Goal: Task Accomplishment & Management: Manage account settings

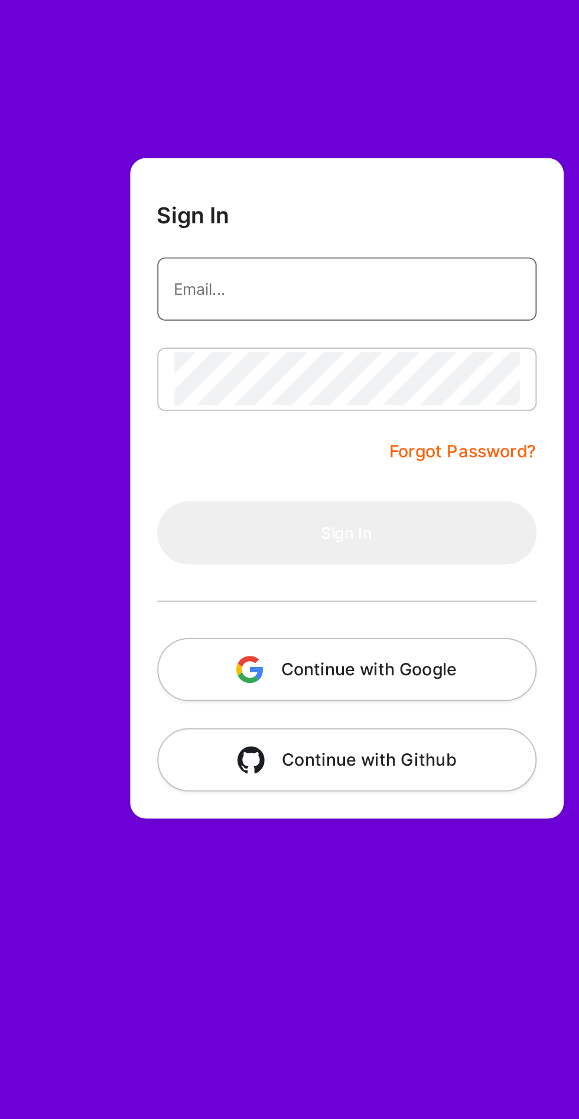
click at [348, 153] on input "email" at bounding box center [325, 151] width 181 height 28
type input "archits1996@gmail.com"
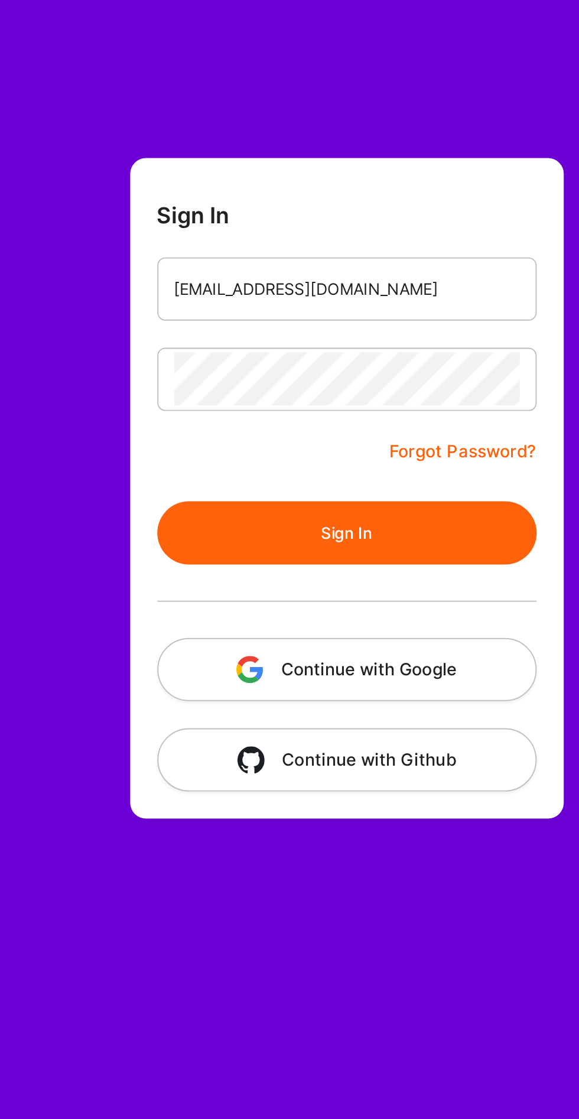
click at [226, 262] on button "Sign In" at bounding box center [325, 278] width 198 height 33
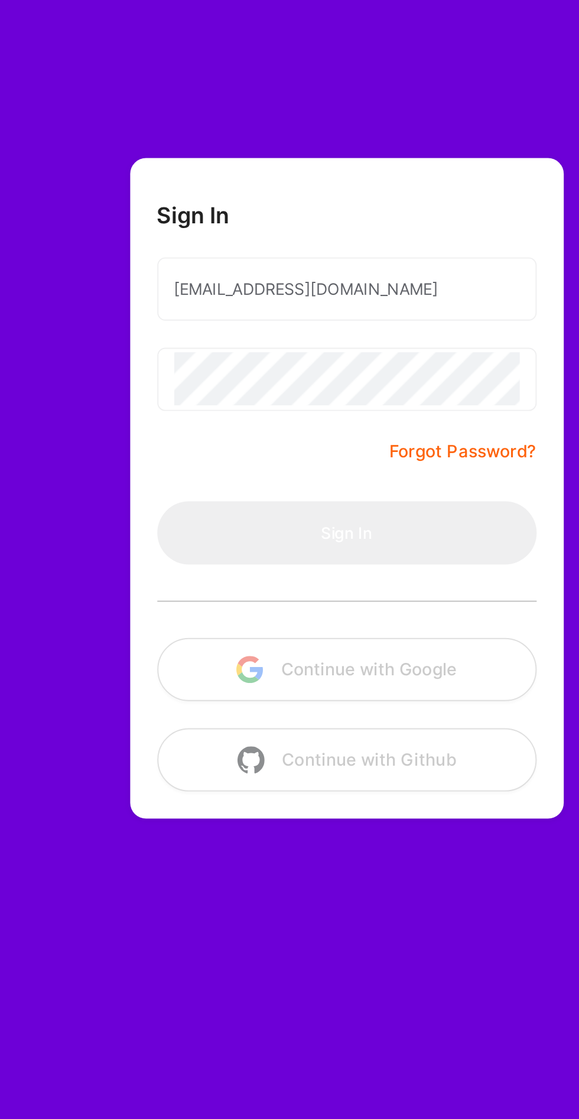
click at [293, 235] on form "Sign In archits1996@gmail.com Forgot Password? Sign In Continue with Google Con…" at bounding box center [325, 256] width 227 height 346
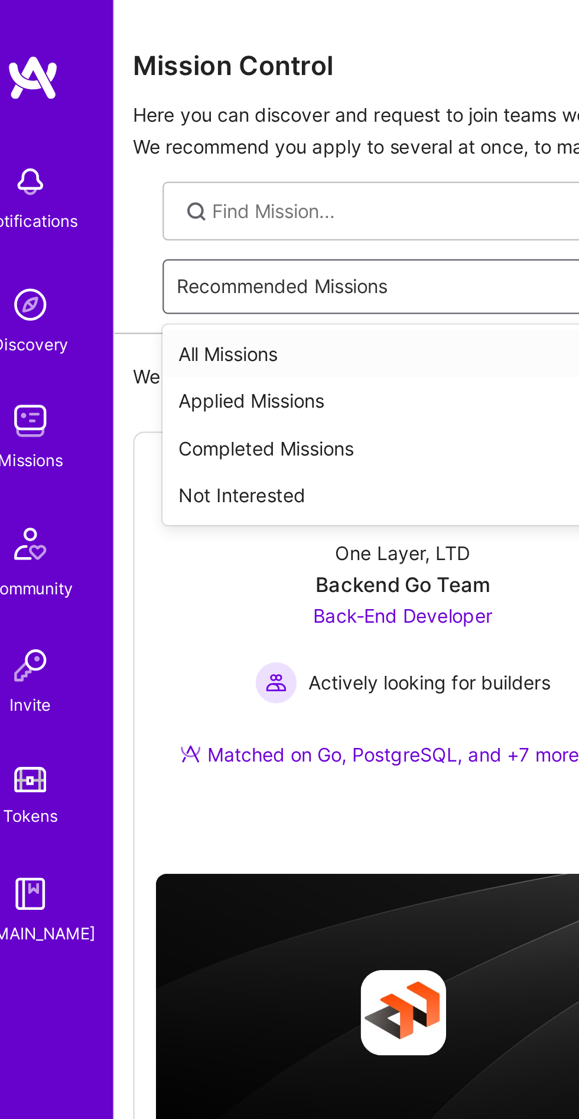
click at [157, 153] on div "All Missions" at bounding box center [325, 156] width 465 height 21
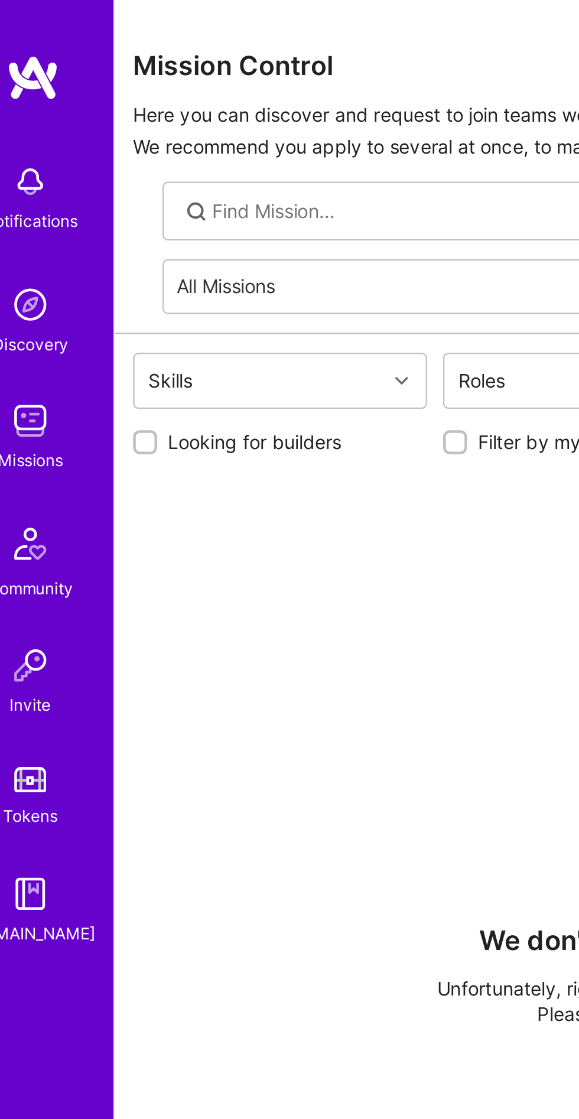
click at [82, 196] on input "Looking for builders" at bounding box center [86, 196] width 8 height 8
checkbox input "true"
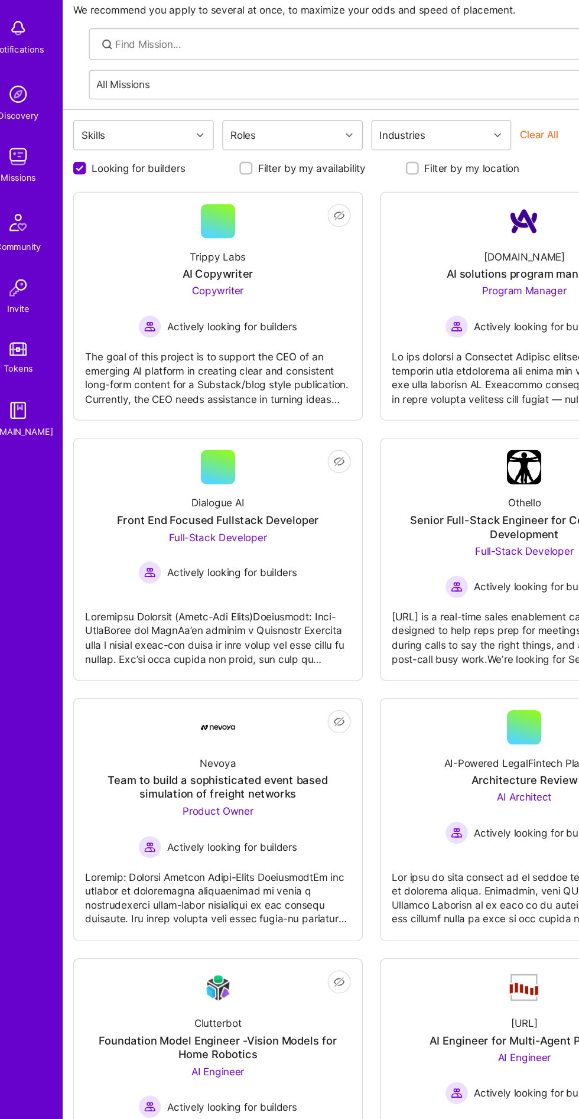
click at [356, 199] on input "Filter by my location" at bounding box center [360, 196] width 8 height 8
checkbox input "true"
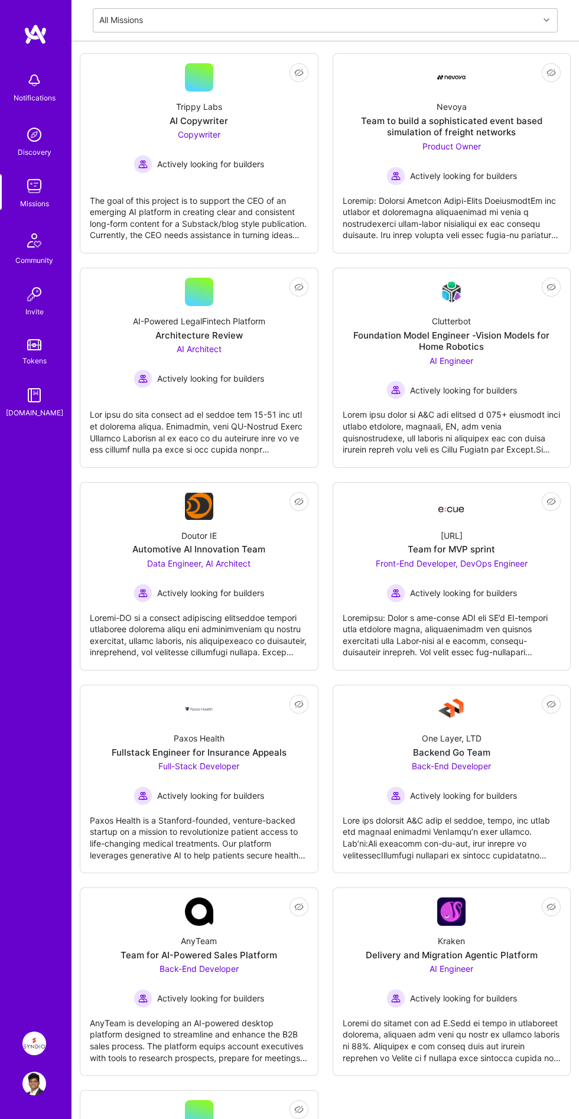
scroll to position [160, 0]
click at [26, 1041] on img at bounding box center [34, 1043] width 24 height 24
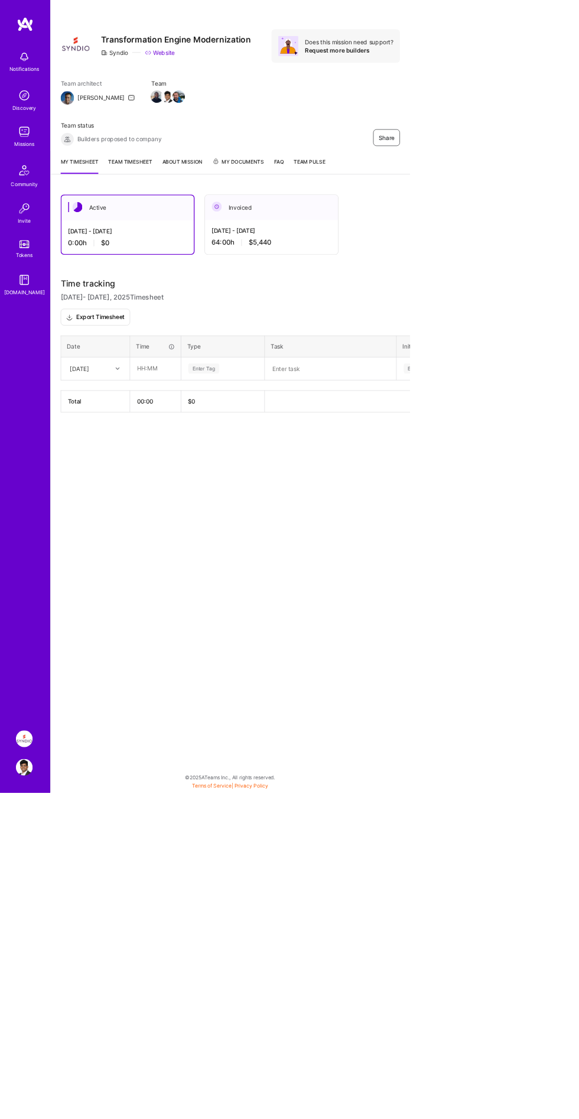
click at [170, 233] on link "Team timesheet" at bounding box center [184, 234] width 62 height 23
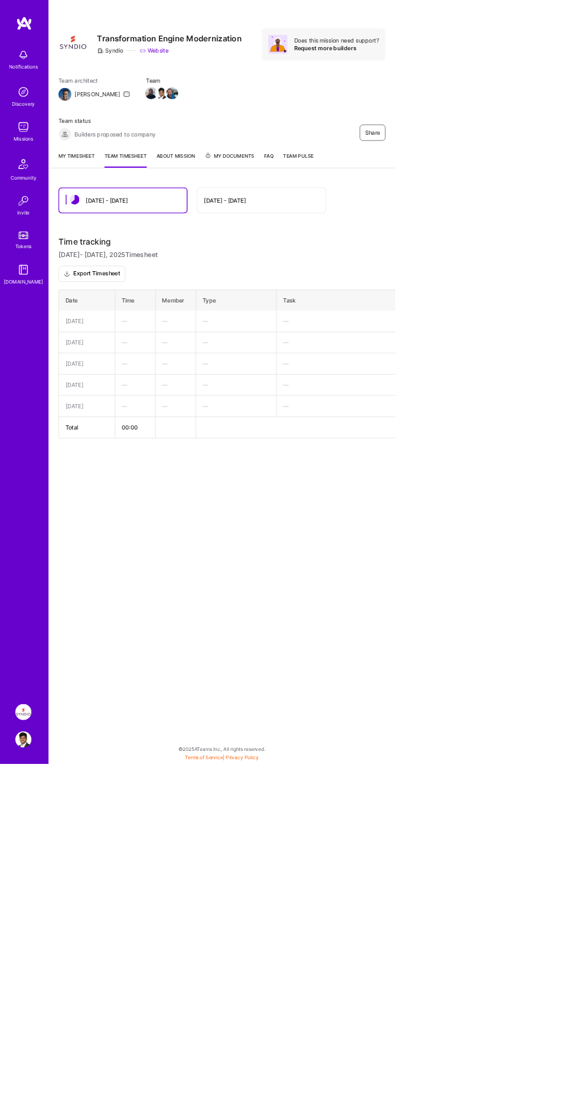
click at [322, 294] on div "Aug 16 - Aug 31" at bounding box center [329, 294] width 61 height 12
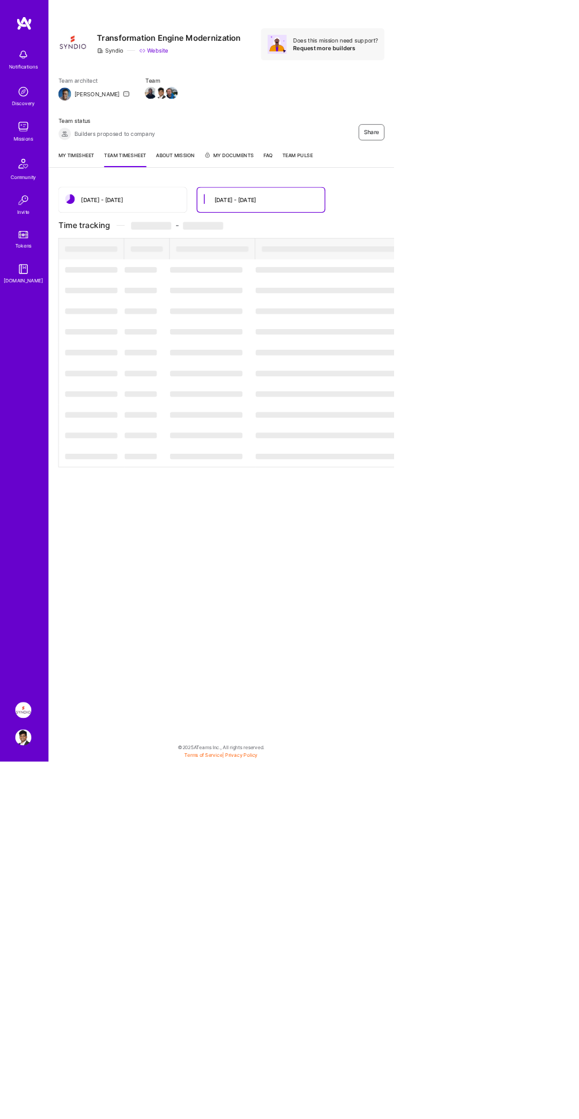
click at [350, 294] on div "Aug 16 - Aug 31" at bounding box center [345, 294] width 61 height 12
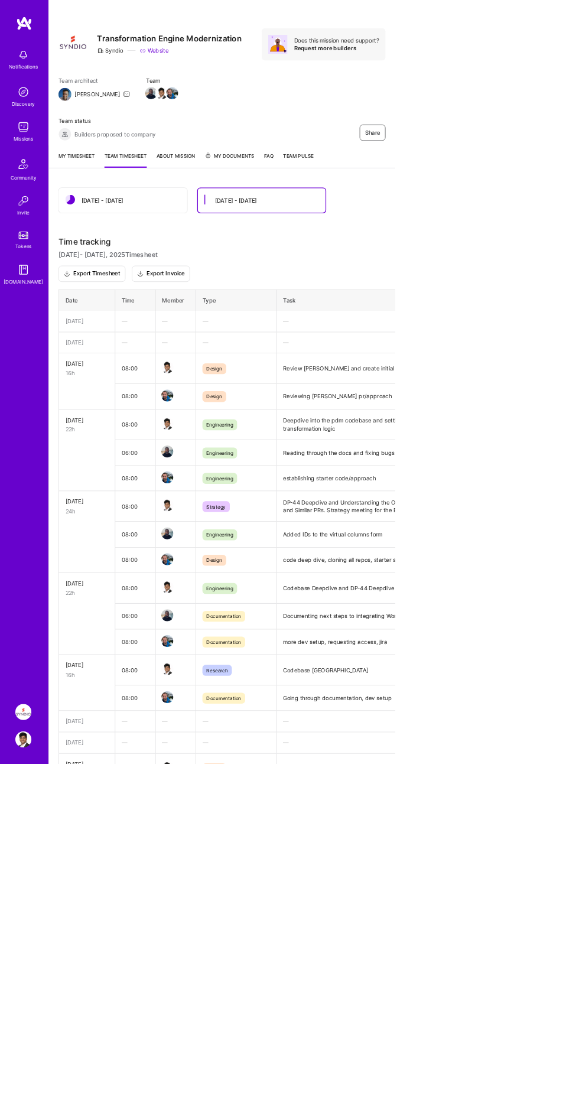
click at [122, 290] on div "Sep 1 - Sep 15" at bounding box center [149, 294] width 61 height 12
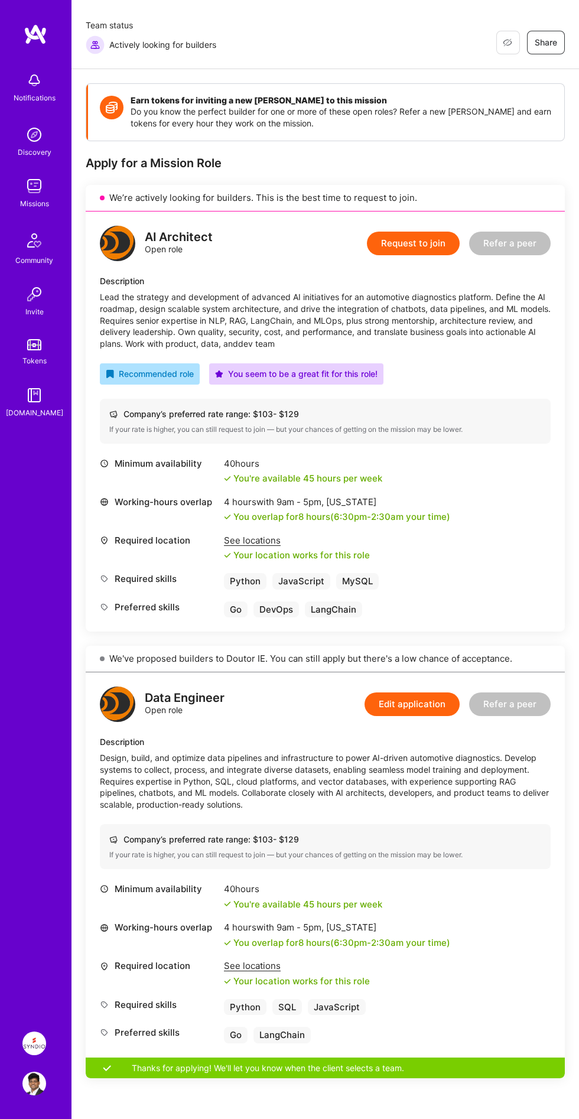
scroll to position [83, 0]
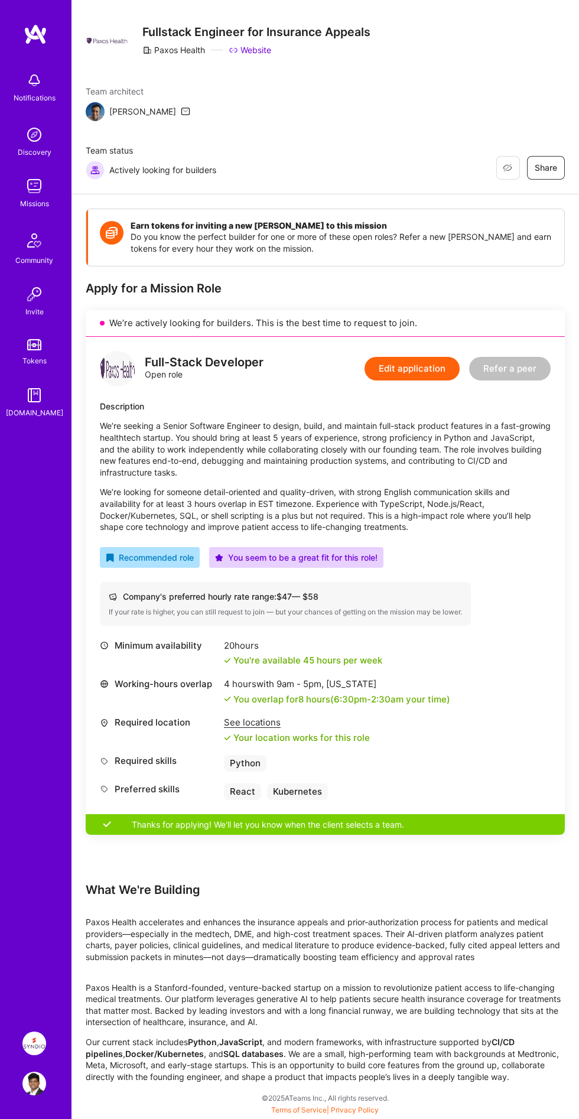
scroll to position [577, 0]
